Goal: Transaction & Acquisition: Purchase product/service

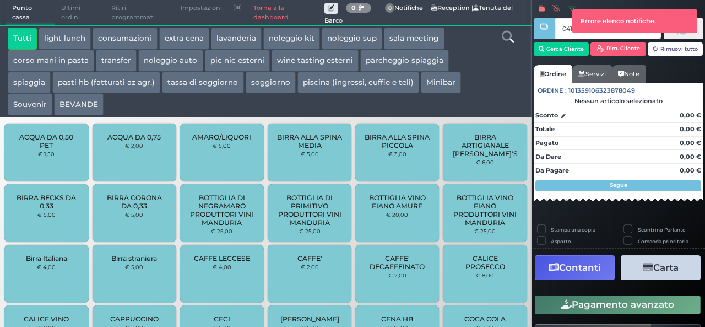
type input "0414E4727F1D90"
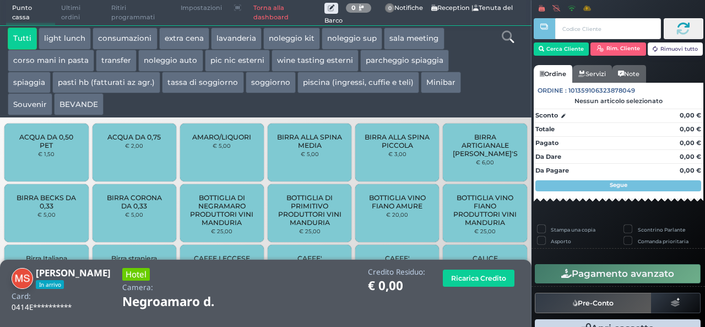
click at [253, 288] on div "**********" at bounding box center [266, 291] width 528 height 48
click at [263, 12] on link "Torna alla dashboard" at bounding box center [285, 13] width 77 height 25
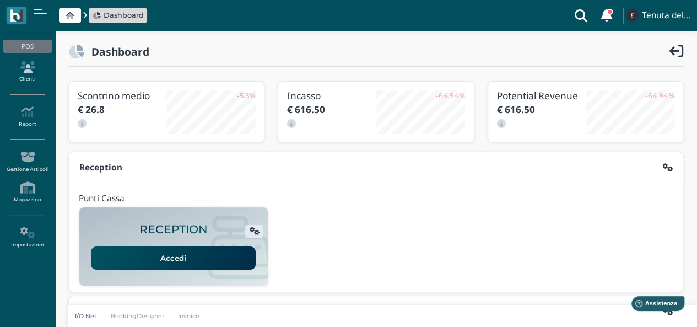
click at [31, 71] on icon at bounding box center [27, 67] width 48 height 12
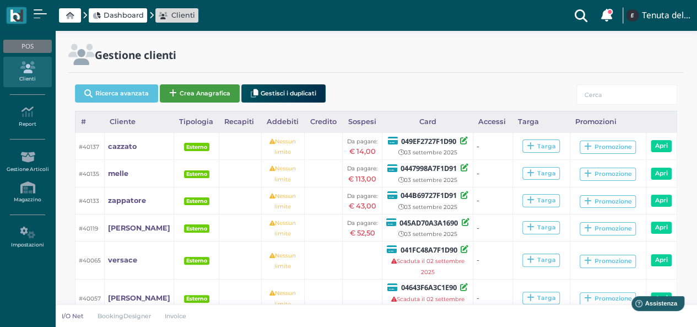
click at [189, 93] on button "Crea Anagrafica" at bounding box center [200, 93] width 80 height 18
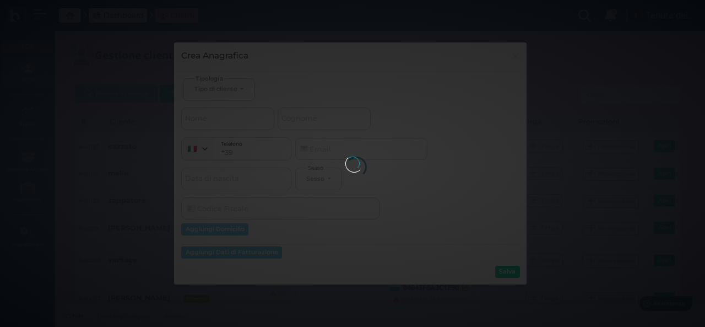
select select
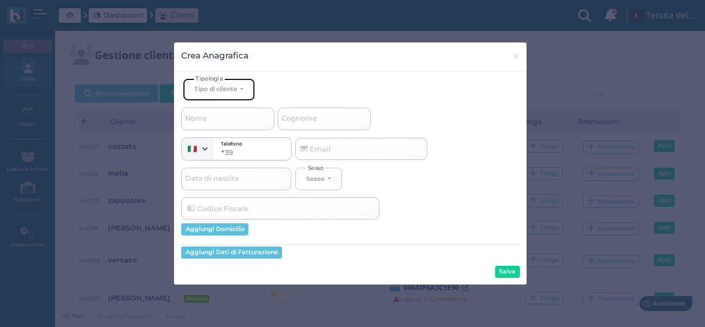
click at [217, 90] on div "Tipo di cliente" at bounding box center [215, 89] width 43 height 8
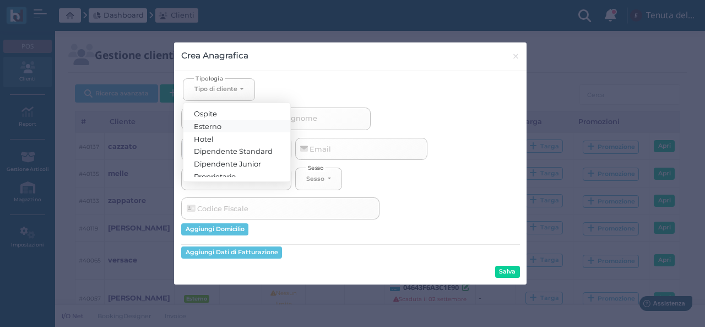
click at [213, 123] on span "Esterno" at bounding box center [208, 125] width 28 height 9
select select "[object Object]"
select select
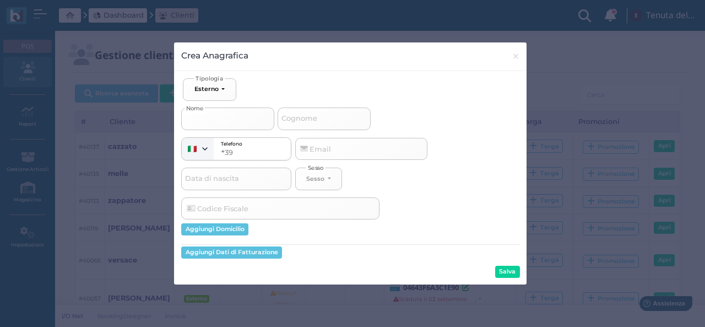
click at [212, 117] on input "Nome" at bounding box center [227, 118] width 93 height 22
click at [516, 56] on span "×" at bounding box center [516, 56] width 8 height 14
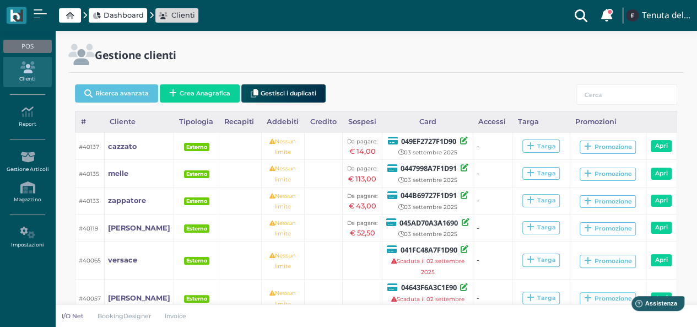
click at [354, 69] on div "Gestione clienti" at bounding box center [376, 62] width 629 height 36
click at [603, 92] on input "search" at bounding box center [626, 94] width 101 height 20
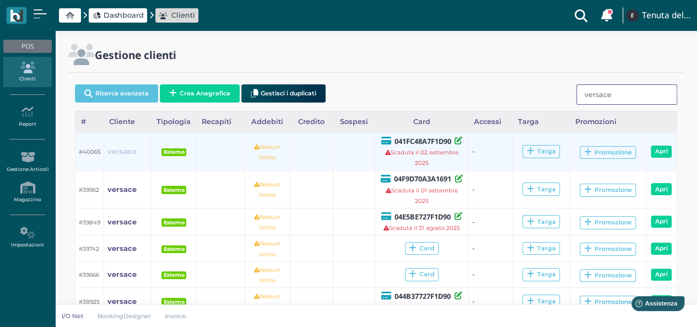
type input "versace"
click at [128, 152] on b "versace" at bounding box center [121, 151] width 29 height 8
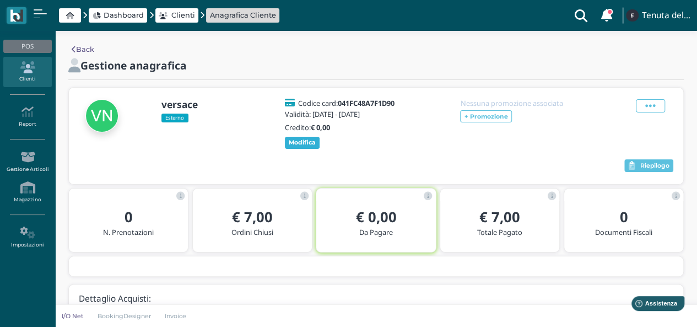
click at [306, 142] on b "Modifica" at bounding box center [302, 142] width 27 height 8
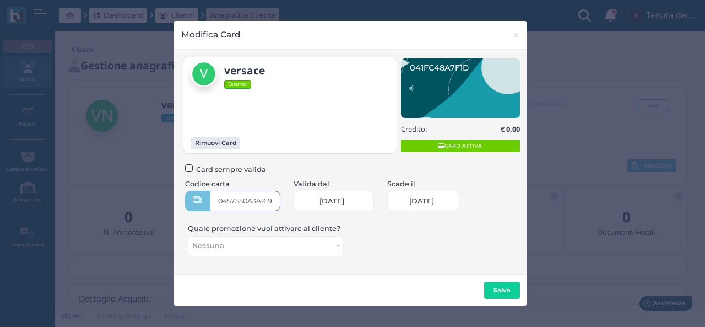
type input "0457550A3A1694"
click at [423, 203] on span "02/09/2025" at bounding box center [421, 201] width 25 height 9
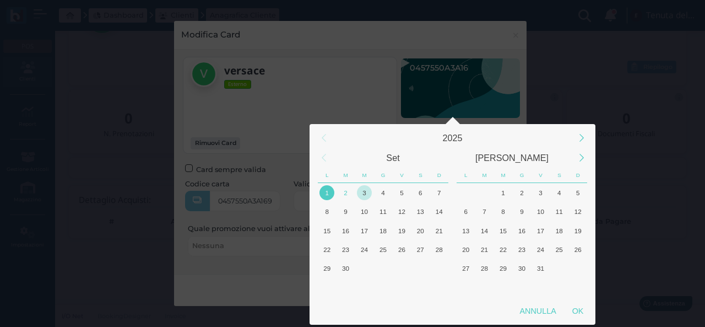
click at [368, 194] on div "3" at bounding box center [364, 192] width 15 height 15
drag, startPoint x: 363, startPoint y: 194, endPoint x: 369, endPoint y: 197, distance: 6.9
click at [363, 193] on div "3" at bounding box center [364, 192] width 15 height 15
click at [576, 313] on div "OK" at bounding box center [578, 311] width 28 height 20
type input "03/09/2025"
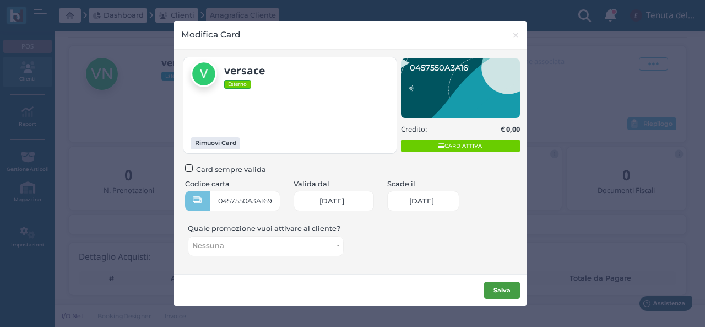
scroll to position [0, 47]
click at [497, 289] on b "Salva" at bounding box center [502, 290] width 17 height 8
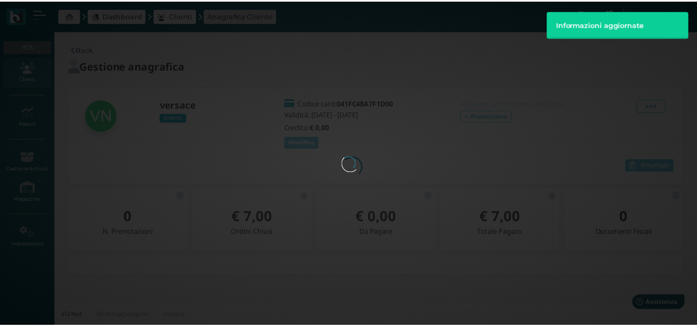
scroll to position [0, 0]
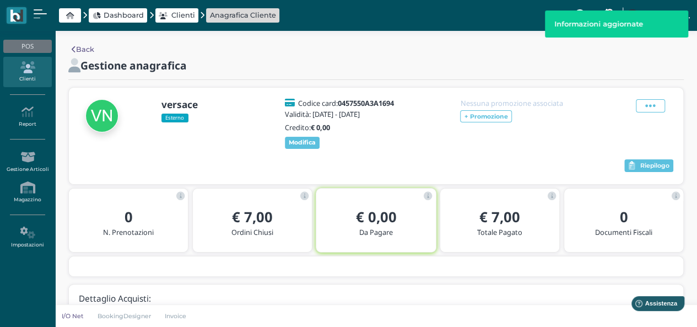
click at [406, 151] on div "versace Esterno Codice card: 0457550A3A1694 Validità: 1 Set 2025 - 3 Set 2025 C…" at bounding box center [376, 136] width 614 height 96
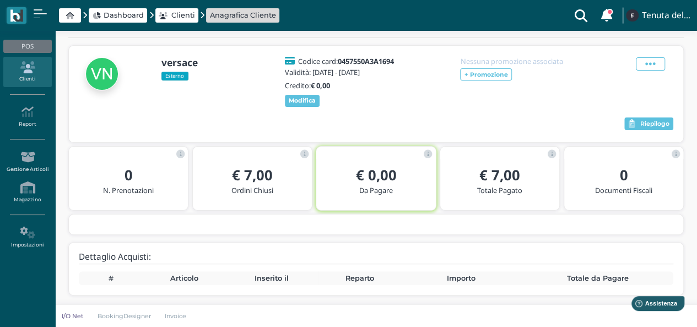
click at [421, 123] on div at bounding box center [351, 124] width 545 height 17
click at [449, 112] on div "versace Esterno Codice card: 0457550A3A1694 Validità: 1 Set 2025 - 3 Set 2025 C…" at bounding box center [376, 94] width 614 height 96
click at [450, 112] on div "versace Esterno Codice card: 0457550A3A1694 Validità: 1 Set 2025 - 3 Set 2025 C…" at bounding box center [376, 94] width 614 height 96
click at [545, 107] on div "versace Esterno Codice card: 0457550A3A1694 Validità: 1 Set 2025 - 3 Set 2025 C…" at bounding box center [376, 82] width 594 height 53
click at [553, 120] on div at bounding box center [351, 124] width 545 height 17
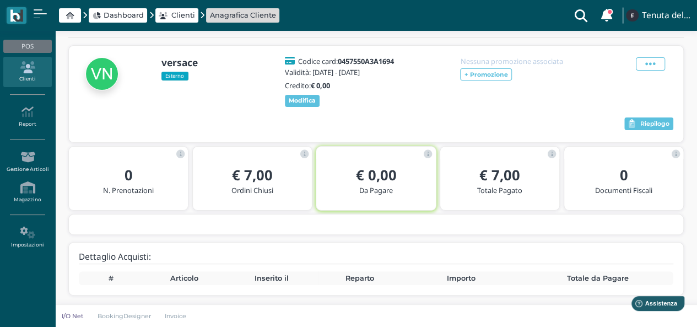
click at [616, 97] on div "versace Esterno Codice card: 0457550A3A1694 Validità: 1 Set 2025 - 3 Set 2025 C…" at bounding box center [376, 82] width 594 height 53
click at [595, 90] on div "versace Esterno Codice card: 0457550A3A1694 Validità: 1 Set 2025 - 3 Set 2025 C…" at bounding box center [376, 82] width 594 height 53
click at [131, 12] on span "Dashboard" at bounding box center [124, 15] width 40 height 10
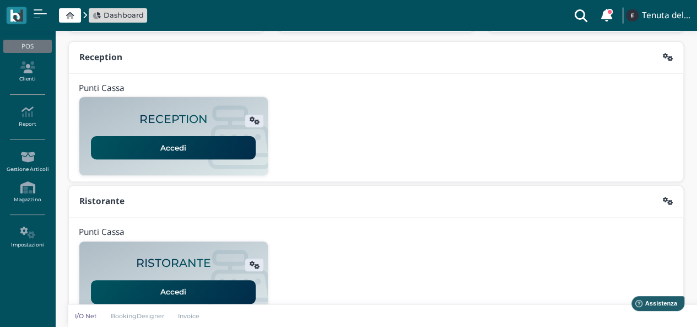
scroll to position [275, 0]
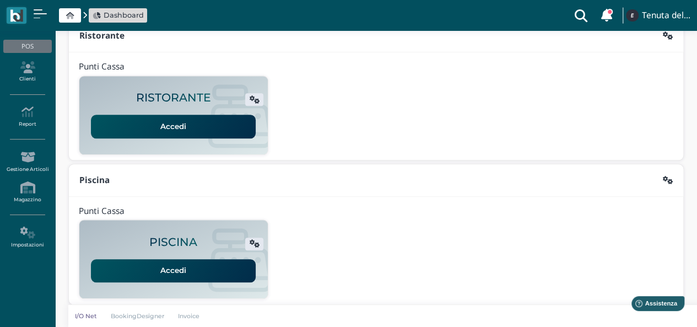
click at [210, 269] on link "Accedi" at bounding box center [173, 270] width 165 height 23
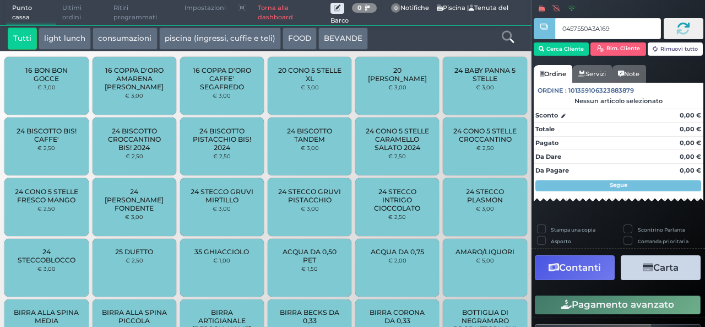
type input "0457550A3A1694"
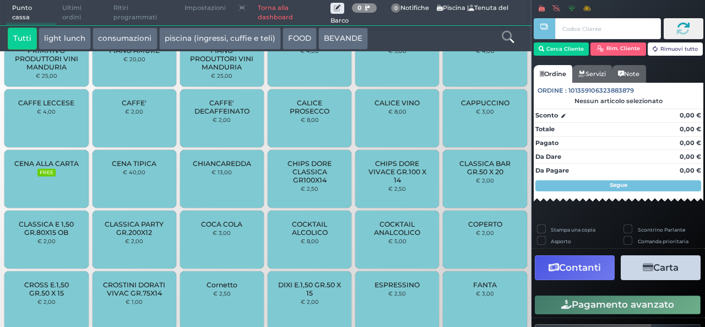
scroll to position [708, 0]
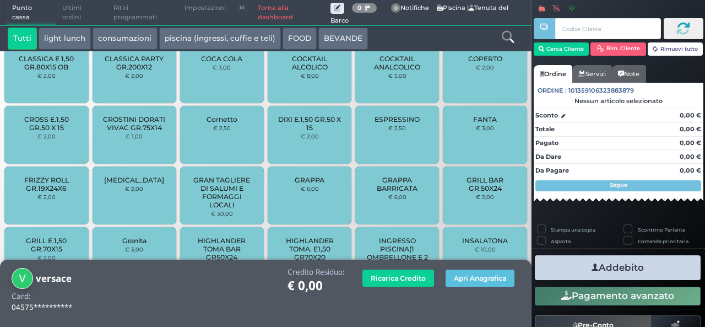
click at [404, 244] on span "INGRESSO PISCINA(1 OMBRELLONE E 2 LETTINI)" at bounding box center [398, 252] width 66 height 33
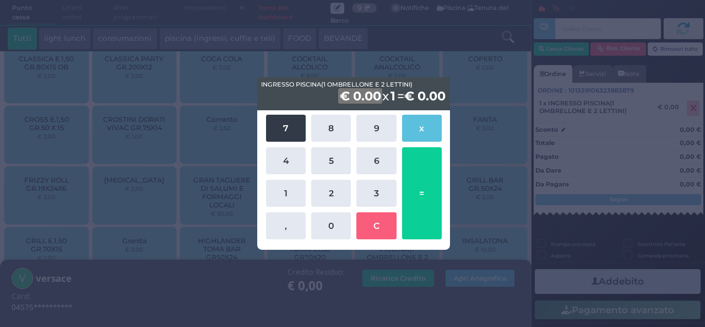
click at [286, 122] on button "7" at bounding box center [286, 128] width 40 height 27
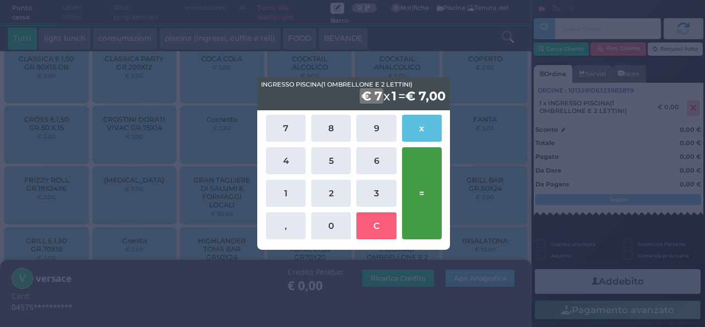
click at [416, 164] on button "=" at bounding box center [422, 193] width 40 height 92
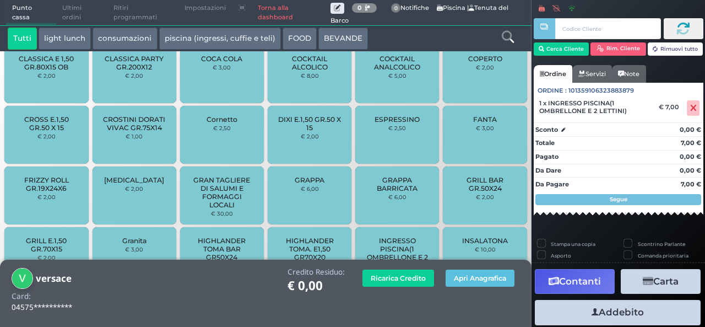
click at [616, 312] on button "Addebito" at bounding box center [618, 312] width 166 height 25
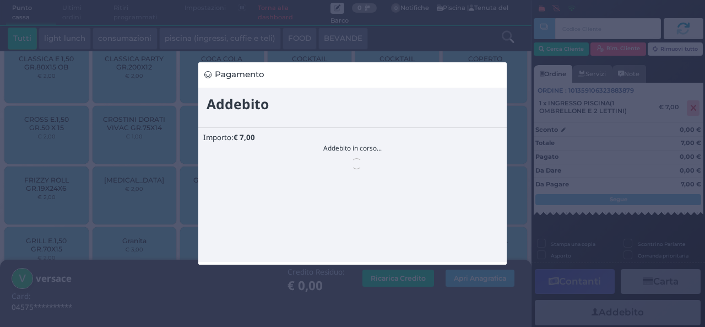
scroll to position [0, 0]
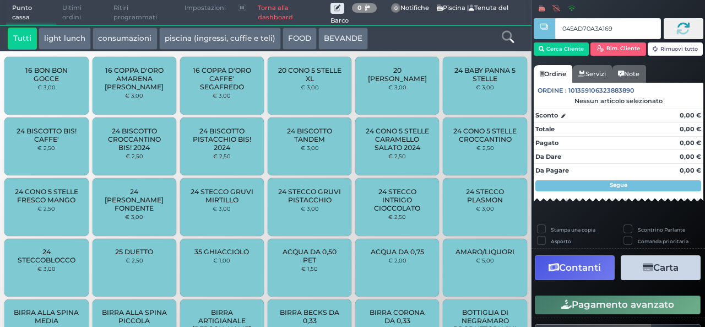
type input "045AD70A3A1690"
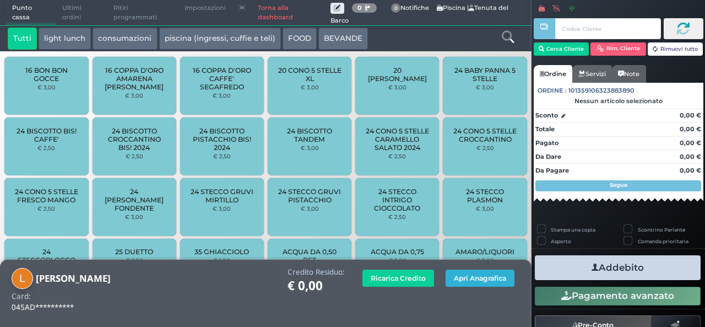
click at [456, 275] on button "Apri Anagrafica" at bounding box center [480, 277] width 69 height 17
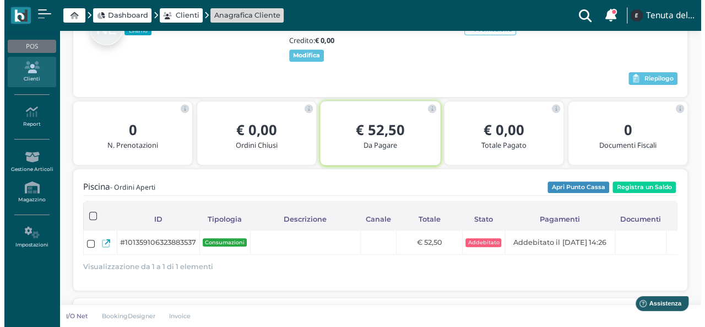
scroll to position [86, 0]
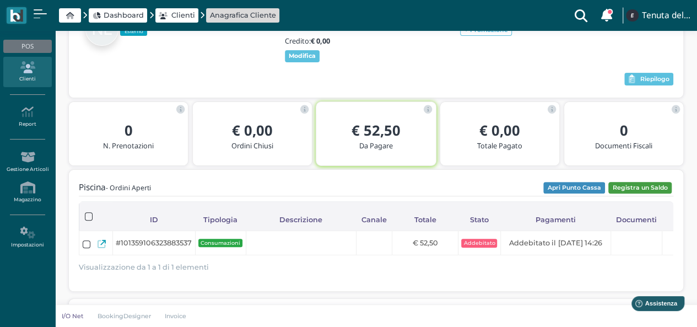
click at [630, 194] on button "Registra un Saldo" at bounding box center [639, 188] width 63 height 12
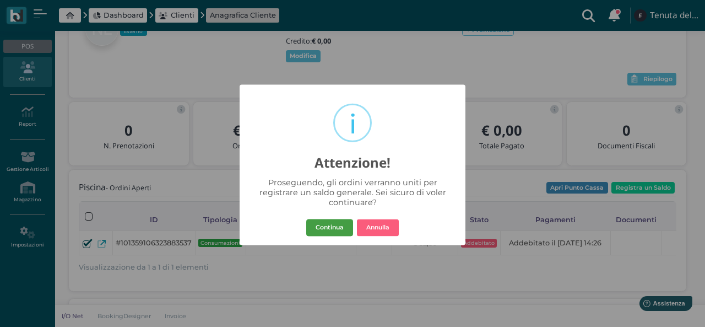
click at [331, 226] on button "Continua" at bounding box center [329, 228] width 47 height 18
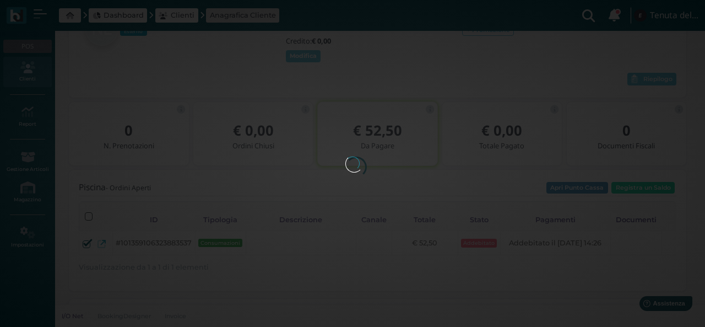
scroll to position [0, 0]
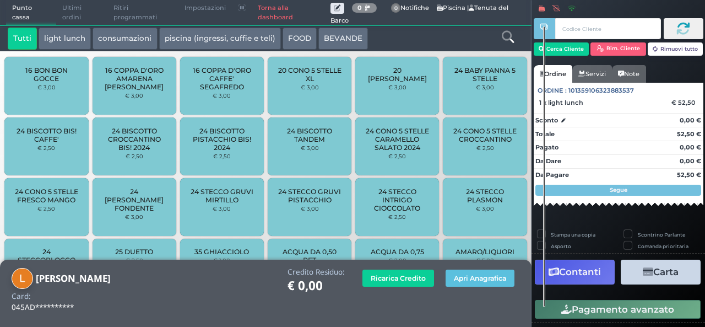
scroll to position [77, 0]
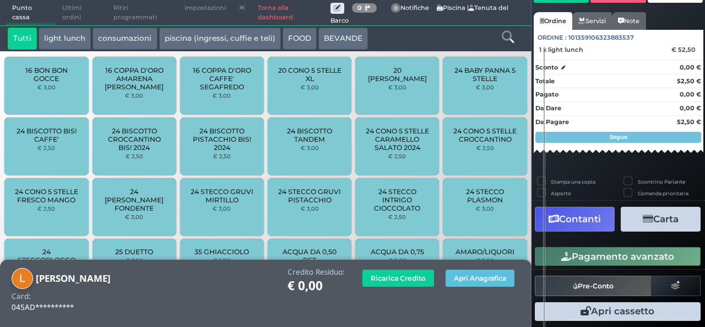
click at [670, 218] on button "Carta" at bounding box center [661, 219] width 80 height 25
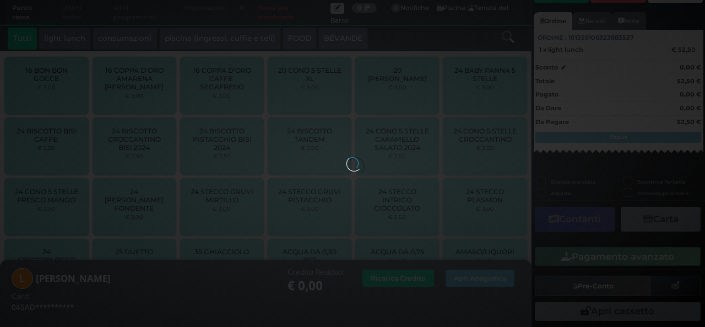
scroll to position [31, 0]
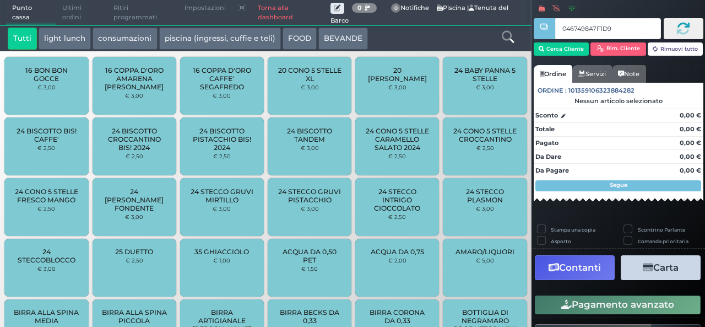
type input "0467498A7F1D91"
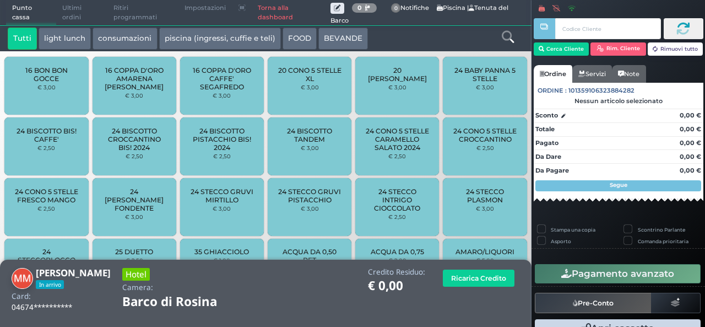
click at [420, 101] on div "20 STECCO DONNY € 3,00" at bounding box center [397, 86] width 84 height 58
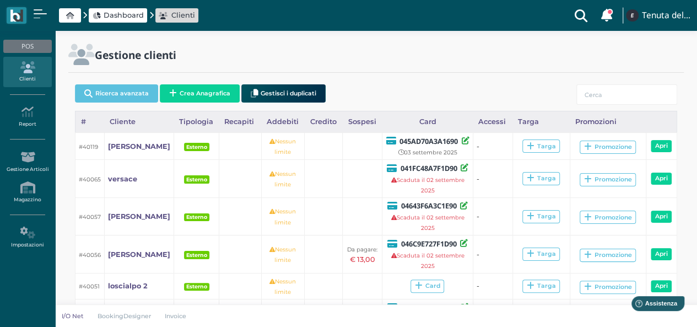
click at [128, 14] on span "Dashboard" at bounding box center [124, 15] width 40 height 10
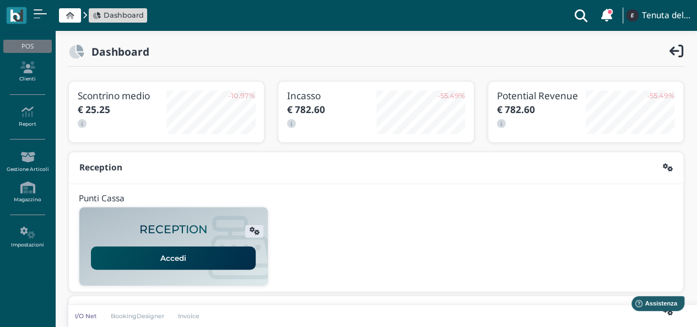
scroll to position [282, 0]
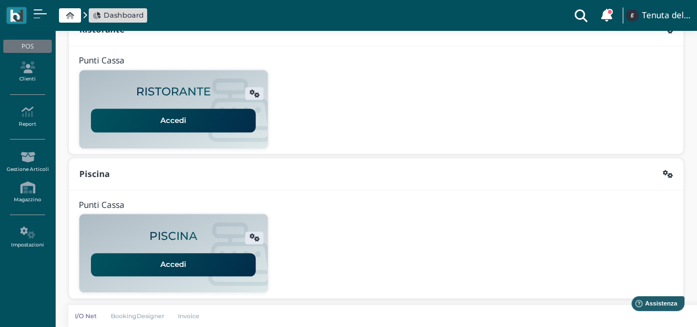
drag, startPoint x: 176, startPoint y: 259, endPoint x: 184, endPoint y: 261, distance: 8.4
click at [176, 259] on link "Accedi" at bounding box center [173, 264] width 165 height 23
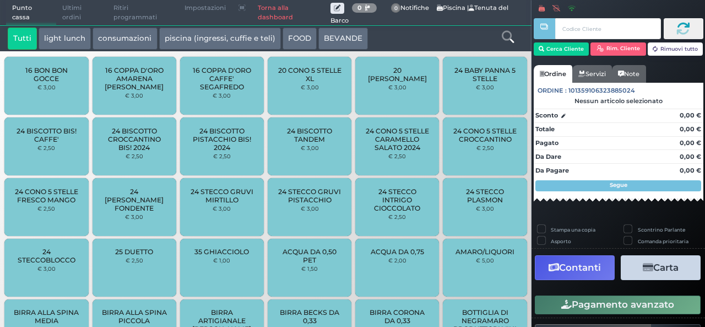
click at [507, 37] on icon at bounding box center [508, 37] width 12 height 12
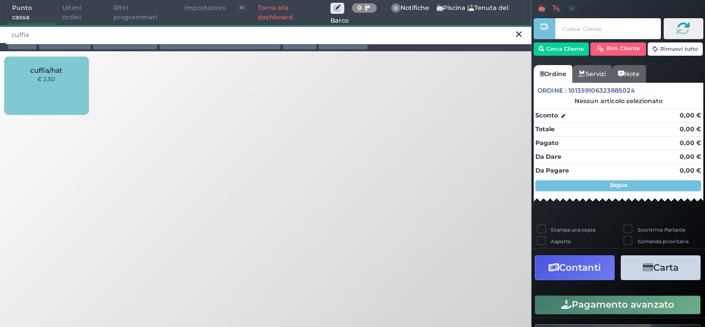
type input "cuffia"
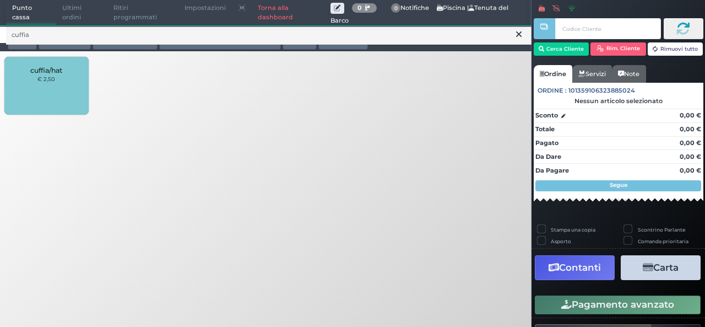
click at [69, 85] on div "cuffia/hat € 2,50" at bounding box center [46, 86] width 84 height 58
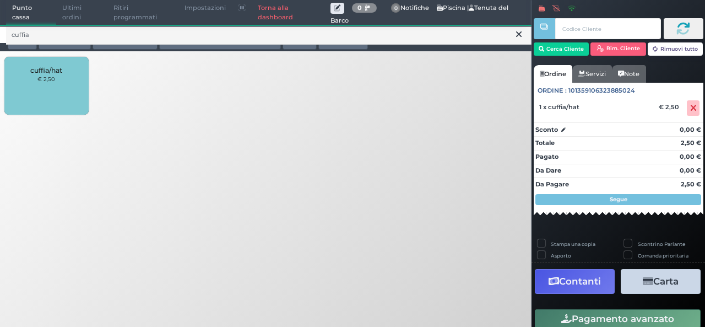
click at [63, 90] on div "cuffia/hat € 2,50" at bounding box center [46, 86] width 84 height 58
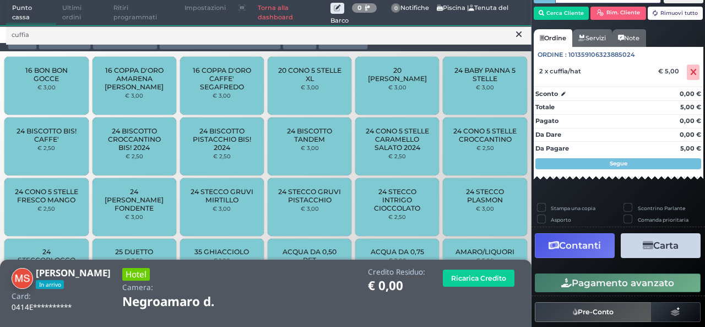
scroll to position [35, 0]
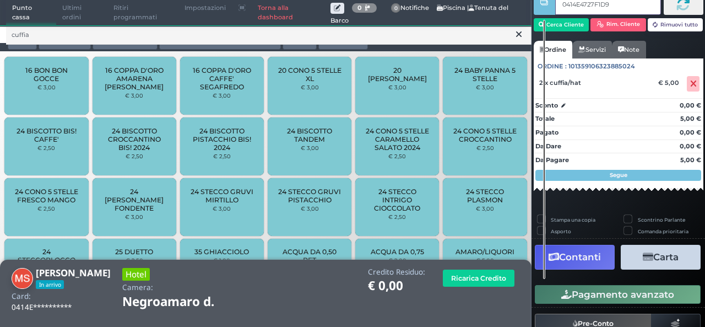
type input "0414E4727F1D90"
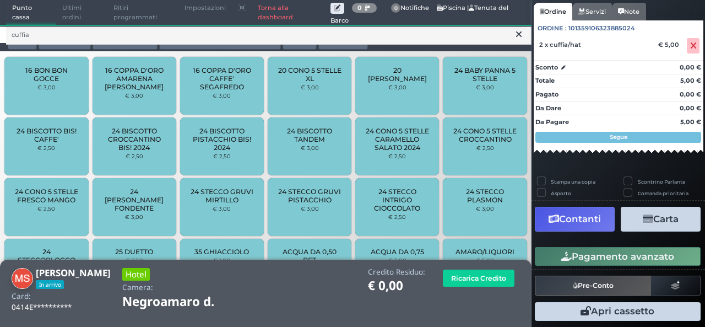
click at [594, 165] on nav "Cerca Cliente Rim. Cliente Rimuovi tutto CLIENTE SELEZIONATO In arrivo Cliente:…" at bounding box center [619, 61] width 170 height 216
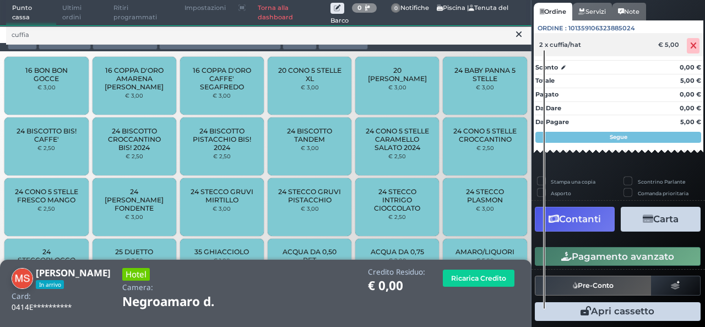
click at [690, 46] on icon at bounding box center [693, 46] width 7 height 1
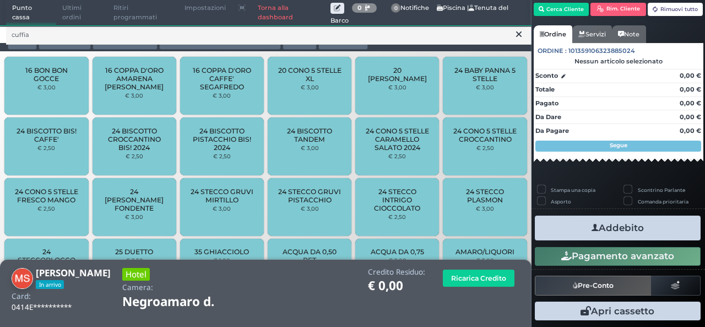
scroll to position [0, 0]
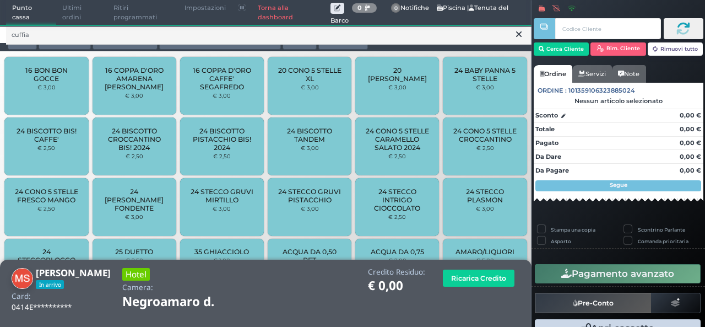
click at [167, 45] on button "piscina (ingressi, cuffie e teli)" at bounding box center [220, 39] width 122 height 22
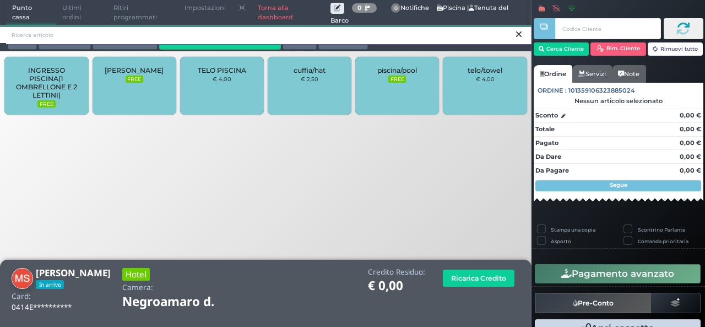
click at [163, 36] on input "search" at bounding box center [269, 34] width 526 height 19
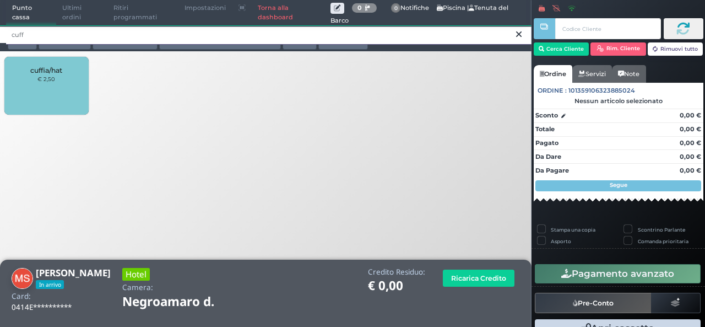
type input "cuff"
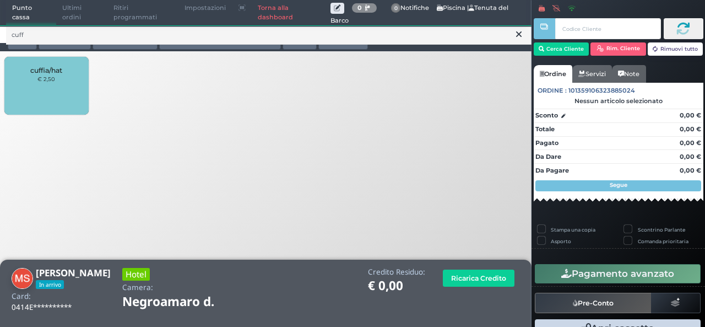
click at [63, 73] on div "cuffia/hat € 2,50" at bounding box center [46, 86] width 84 height 58
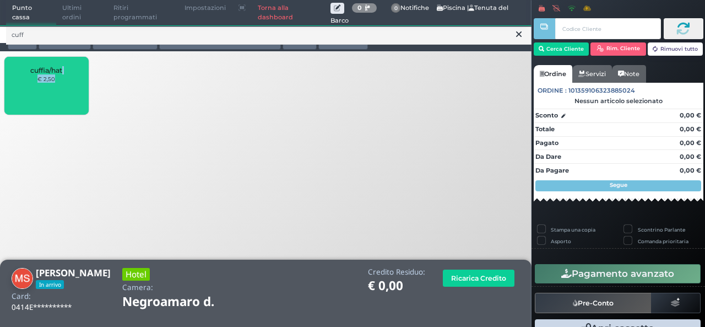
click at [63, 75] on div "cuffia/hat € 2,50" at bounding box center [46, 86] width 84 height 58
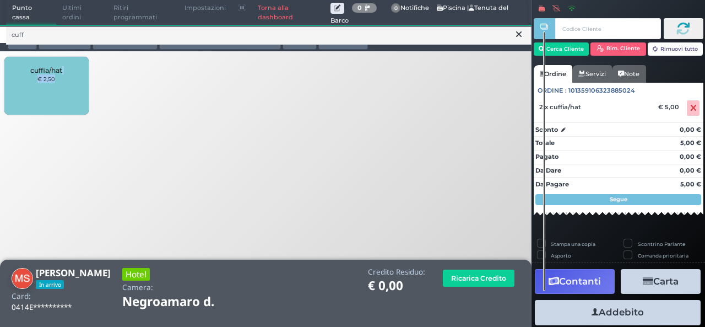
scroll to position [87, 0]
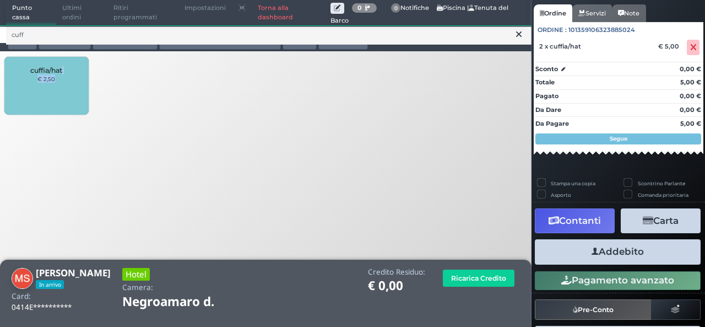
click at [635, 251] on button "Addebito" at bounding box center [618, 251] width 166 height 25
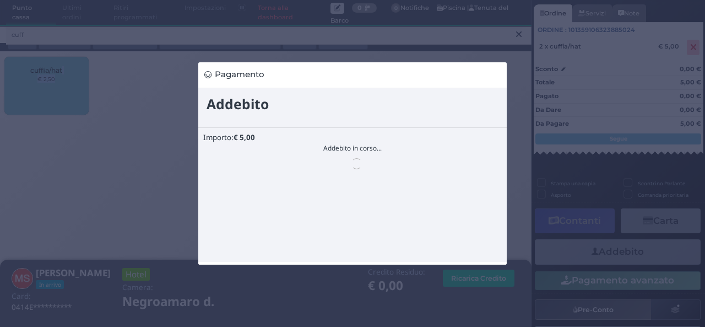
scroll to position [0, 0]
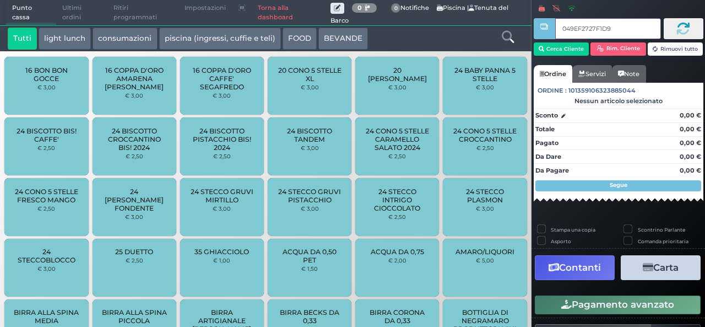
type input "049EF2727F1D90"
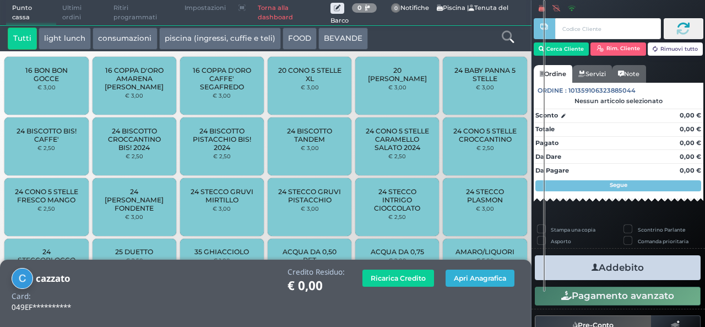
click at [479, 274] on button "Apri Anagrafica" at bounding box center [480, 277] width 69 height 17
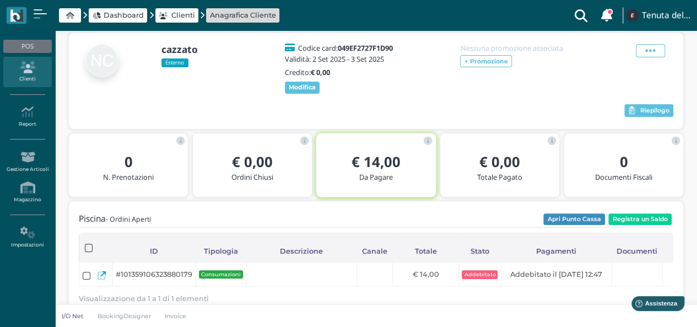
scroll to position [110, 0]
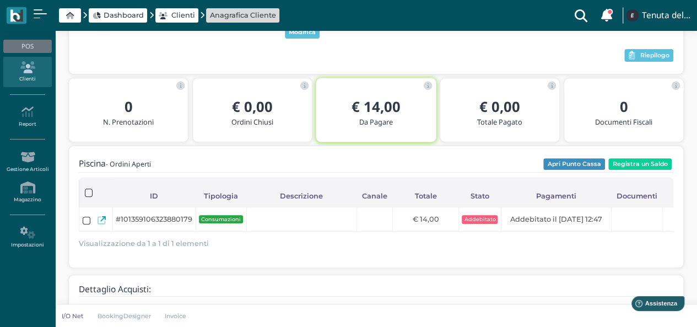
click at [318, 283] on div "cazzato Esterno Codice card: 049EF2727F1D90 Validità: [DATE] - [DATE] Credito: …" at bounding box center [375, 162] width 615 height 371
